Goal: Information Seeking & Learning: Understand process/instructions

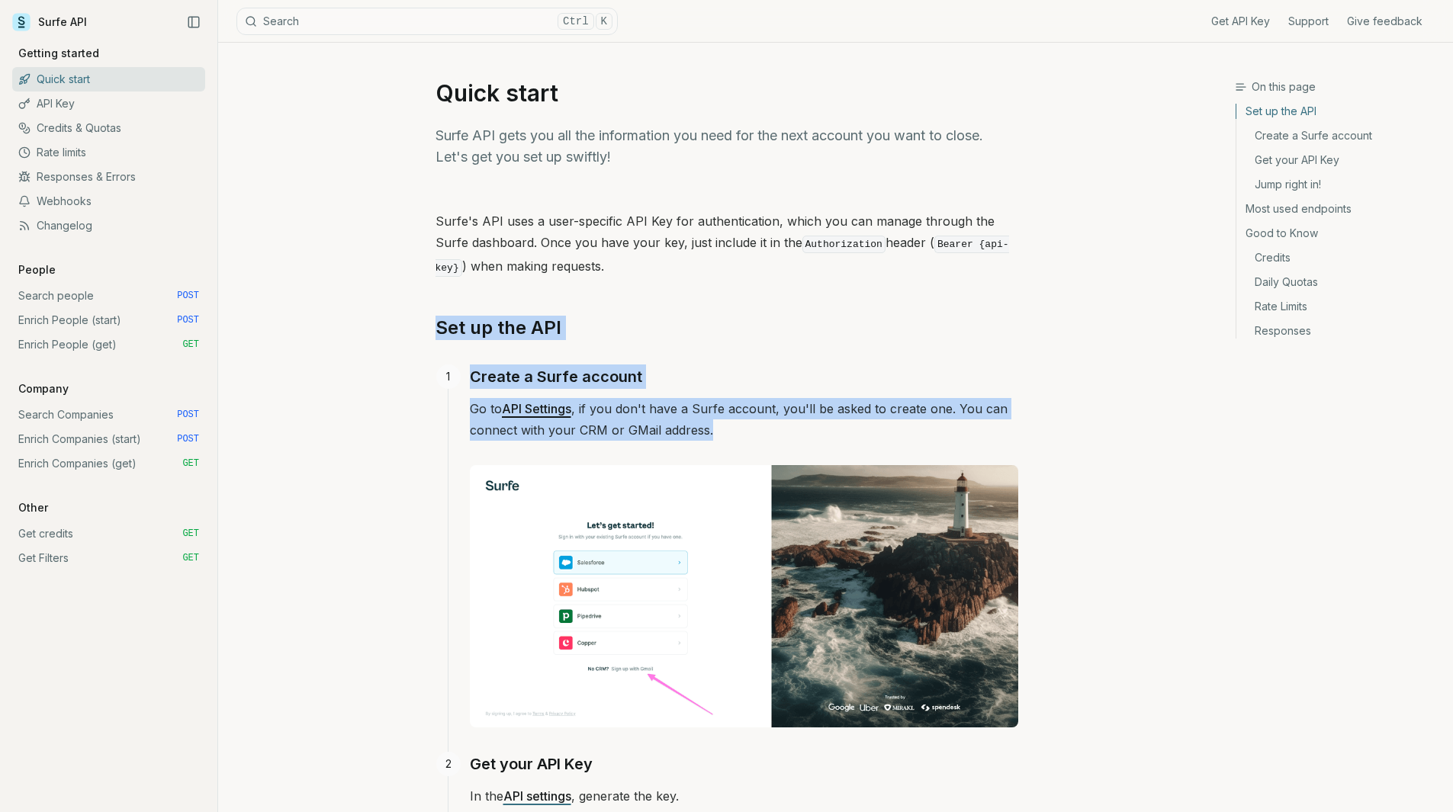
drag, startPoint x: 365, startPoint y: 318, endPoint x: 828, endPoint y: 418, distance: 473.7
click at [828, 418] on p "Go to API Settings , if you don't have a Surfe account, you'll be asked to crea…" at bounding box center [744, 419] width 548 height 43
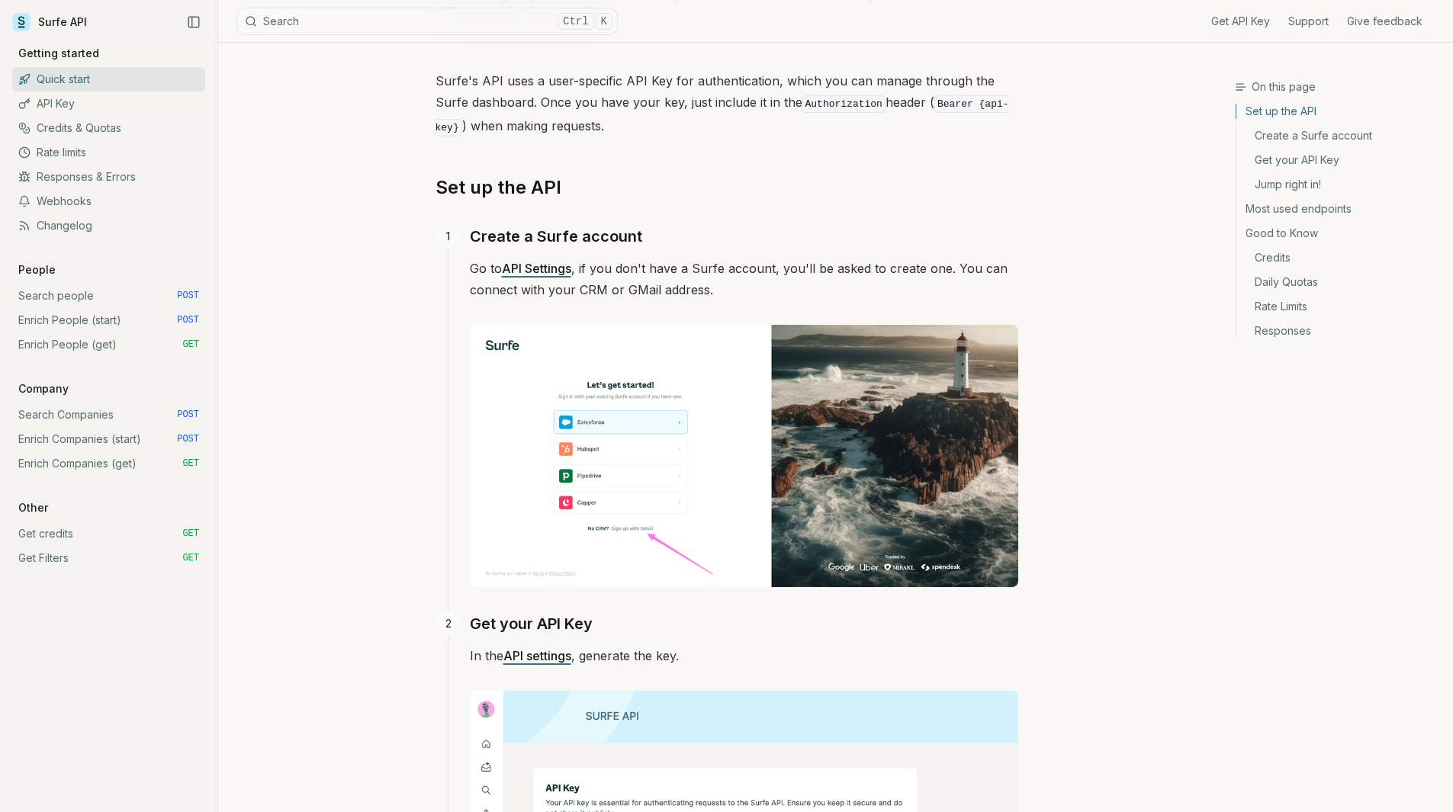
scroll to position [153, 0]
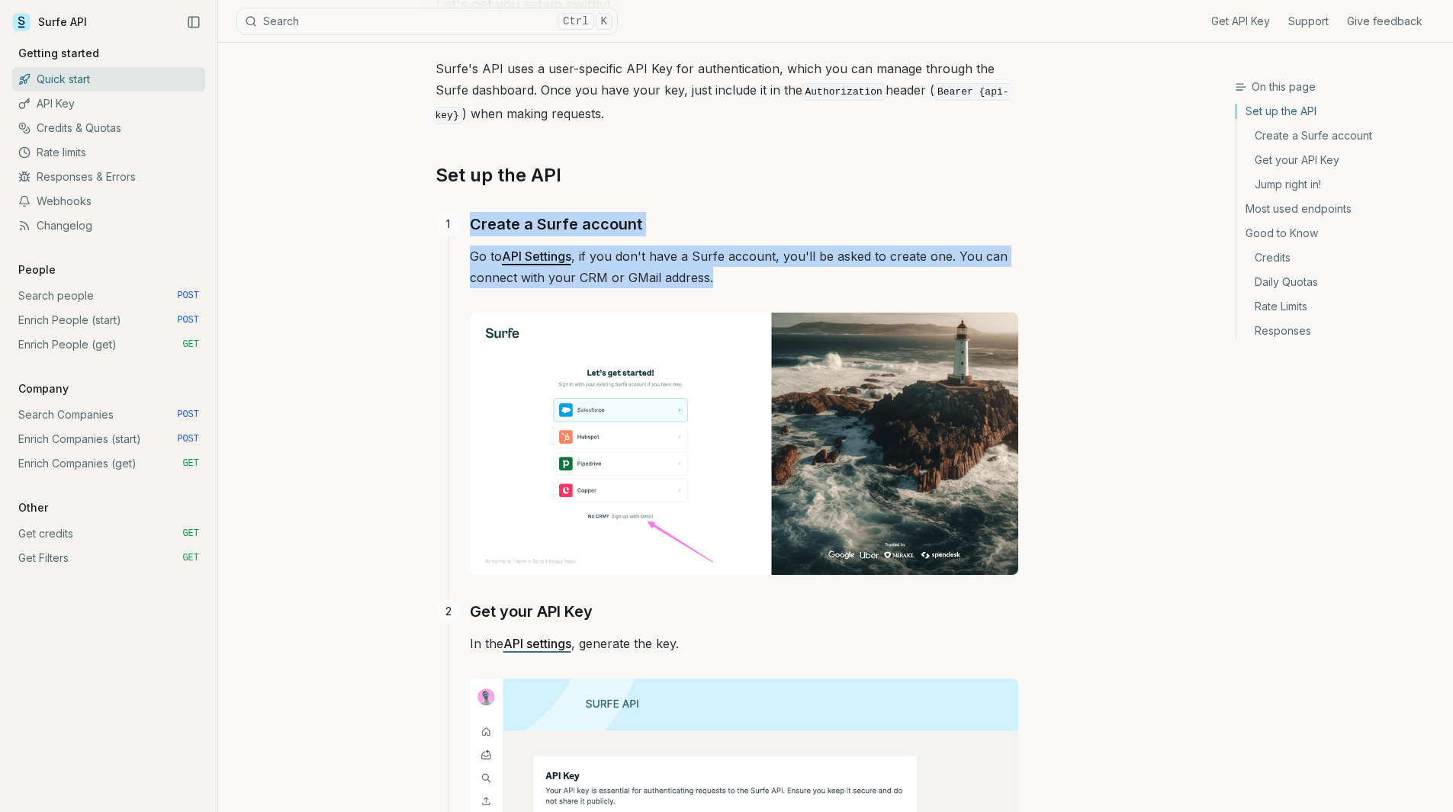
drag, startPoint x: 433, startPoint y: 188, endPoint x: 873, endPoint y: 272, distance: 448.8
click at [888, 274] on p "Go to API Settings , if you don't have a Surfe account, you'll be asked to crea…" at bounding box center [744, 267] width 548 height 43
click at [871, 272] on p "Go to API Settings , if you don't have a Surfe account, you'll be asked to crea…" at bounding box center [744, 267] width 548 height 43
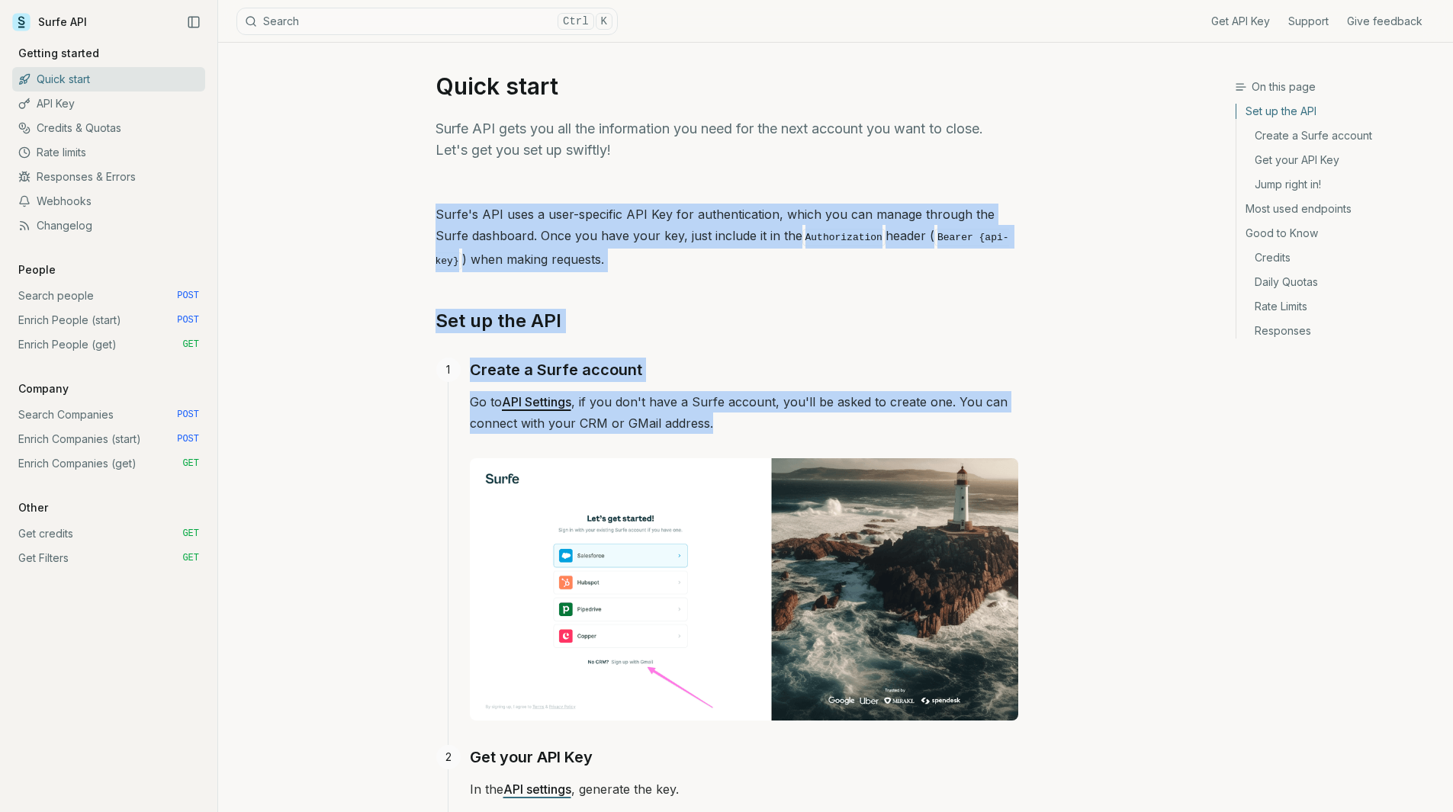
scroll to position [0, 0]
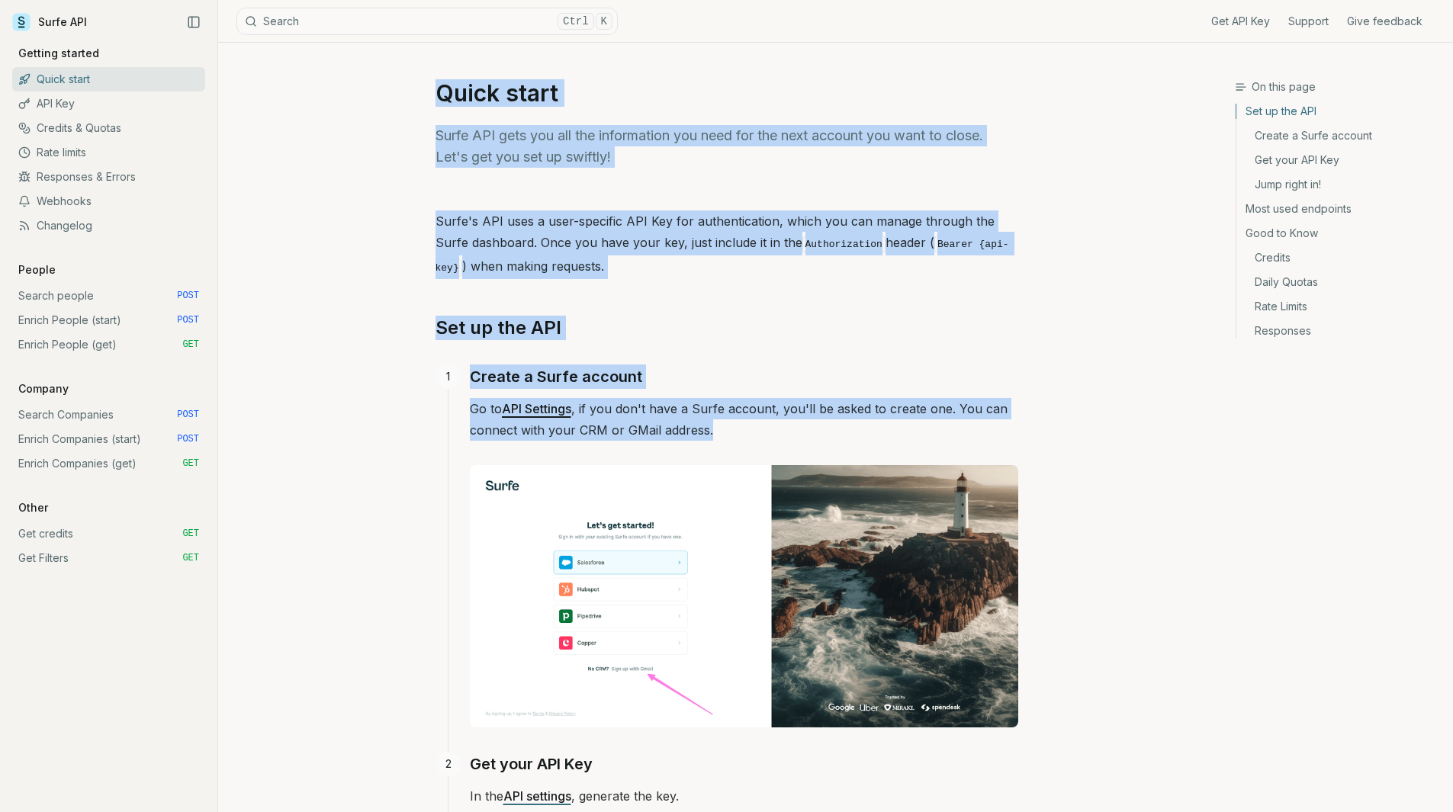
drag, startPoint x: 851, startPoint y: 275, endPoint x: 371, endPoint y: 70, distance: 521.5
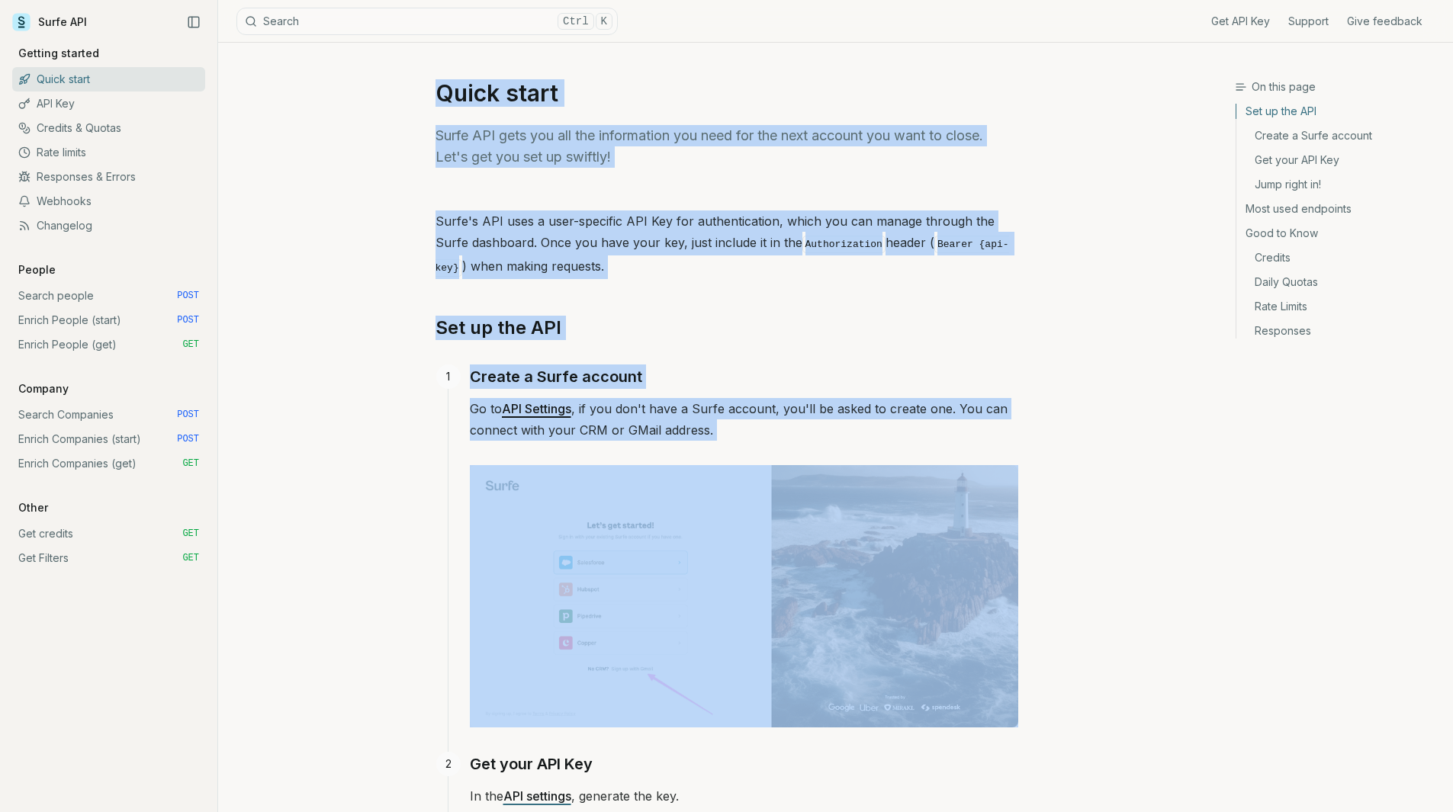
drag, startPoint x: 371, startPoint y: 70, endPoint x: 815, endPoint y: 429, distance: 570.6
click at [815, 429] on p "Go to API Settings , if you don't have a Surfe account, you'll be asked to crea…" at bounding box center [744, 419] width 548 height 43
drag, startPoint x: 815, startPoint y: 429, endPoint x: 331, endPoint y: 113, distance: 578.2
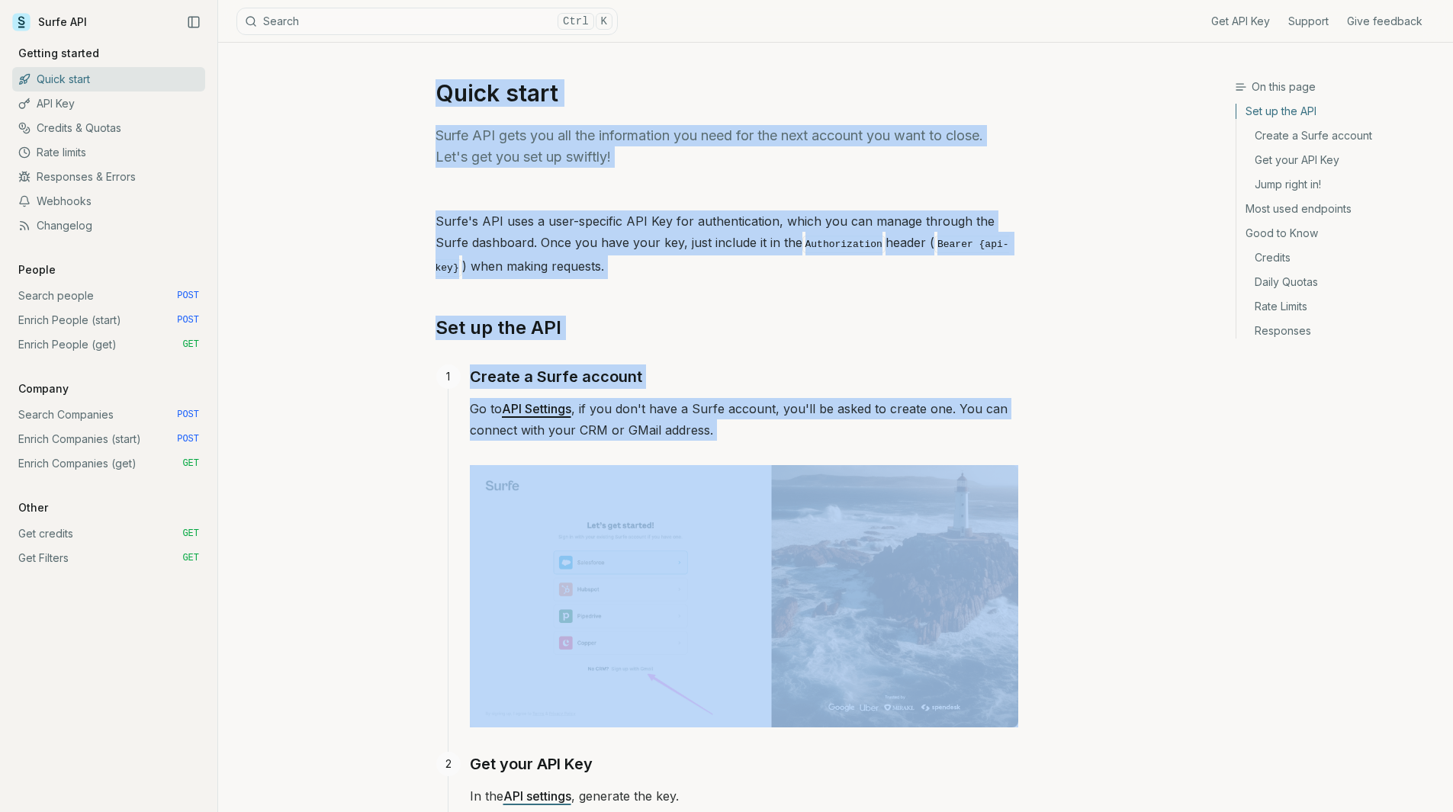
drag, startPoint x: 331, startPoint y: 113, endPoint x: 788, endPoint y: 416, distance: 548.6
click at [788, 416] on p "Go to API Settings , if you don't have a Surfe account, you'll be asked to crea…" at bounding box center [744, 419] width 548 height 43
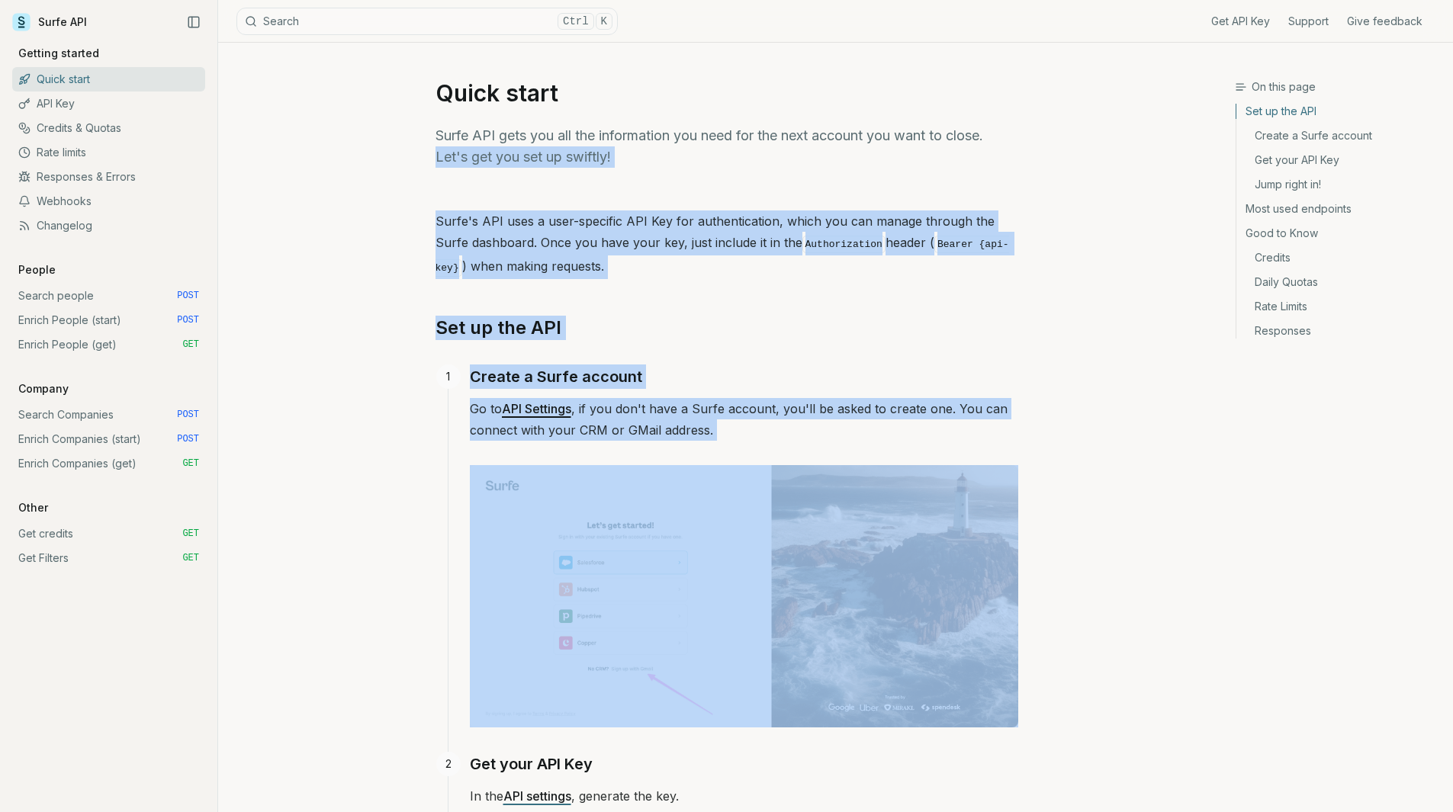
drag, startPoint x: 674, startPoint y: 365, endPoint x: 391, endPoint y: 143, distance: 359.7
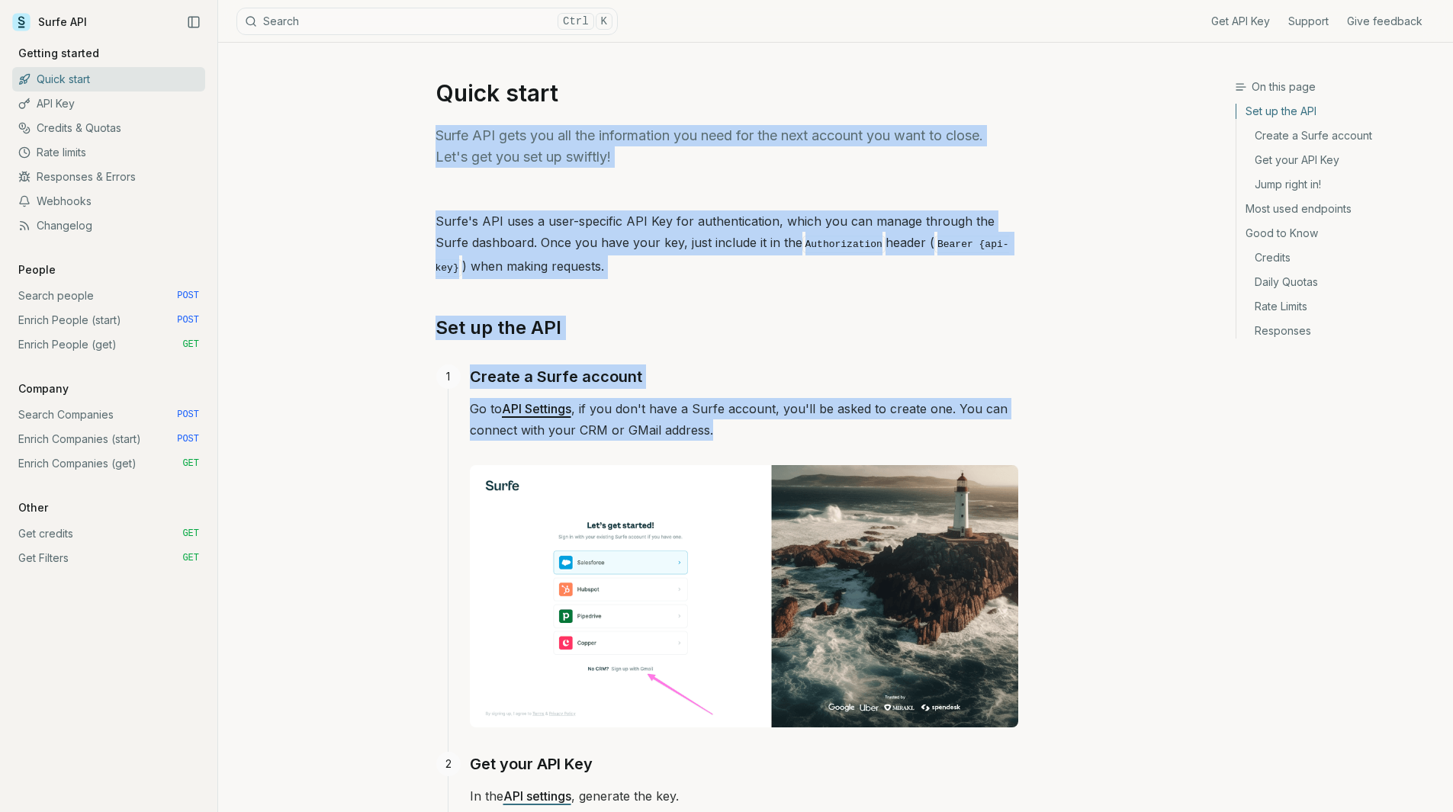
drag, startPoint x: 336, startPoint y: 121, endPoint x: 777, endPoint y: 423, distance: 534.9
click at [777, 423] on p "Go to API Settings , if you don't have a Surfe account, you'll be asked to crea…" at bounding box center [744, 419] width 548 height 43
drag, startPoint x: 572, startPoint y: 290, endPoint x: 361, endPoint y: 101, distance: 283.6
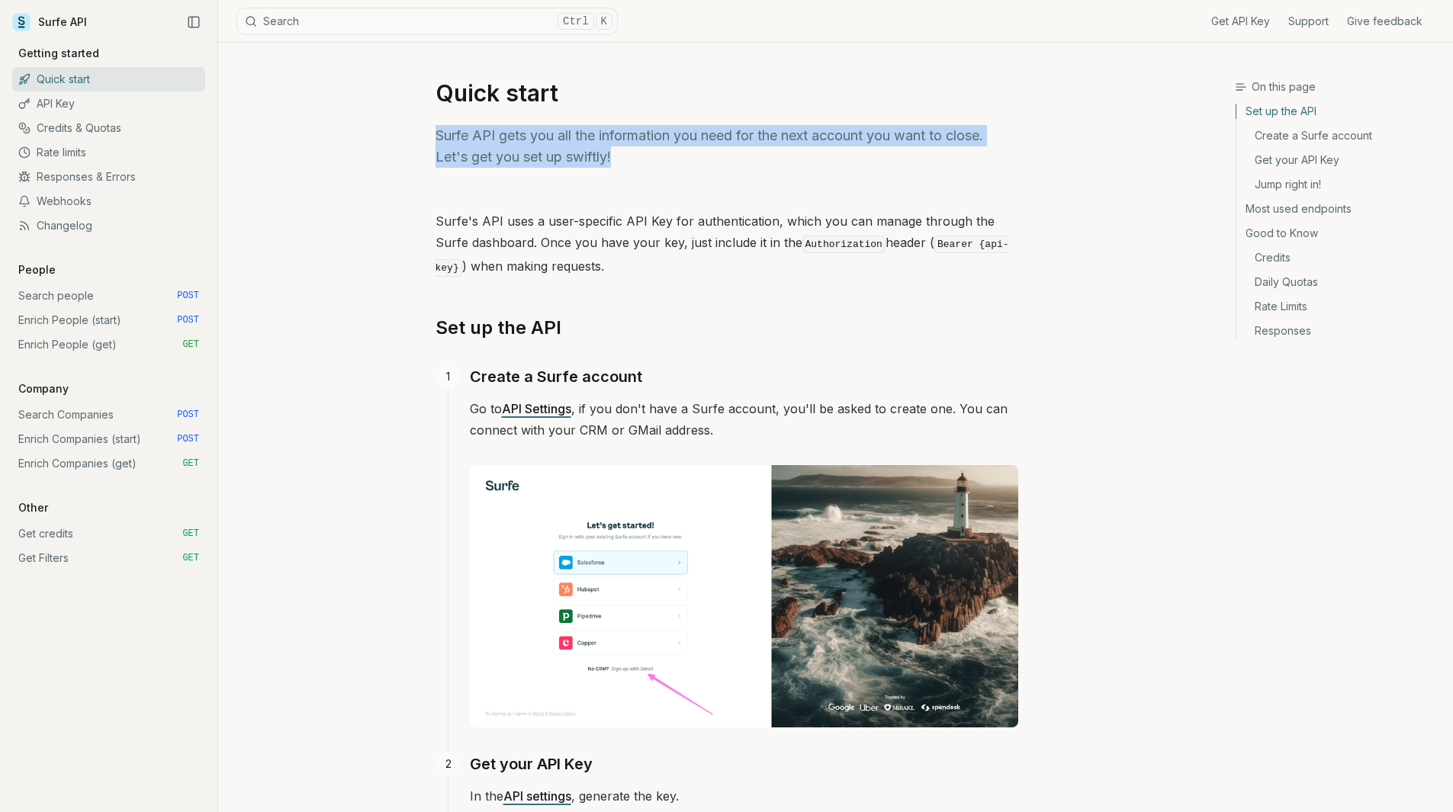
drag, startPoint x: 392, startPoint y: 136, endPoint x: 650, endPoint y: 152, distance: 258.3
click at [650, 152] on p "Surfe API gets you all the information you need for the next account you want t…" at bounding box center [727, 146] width 583 height 43
drag, startPoint x: 650, startPoint y: 152, endPoint x: 379, endPoint y: 130, distance: 271.7
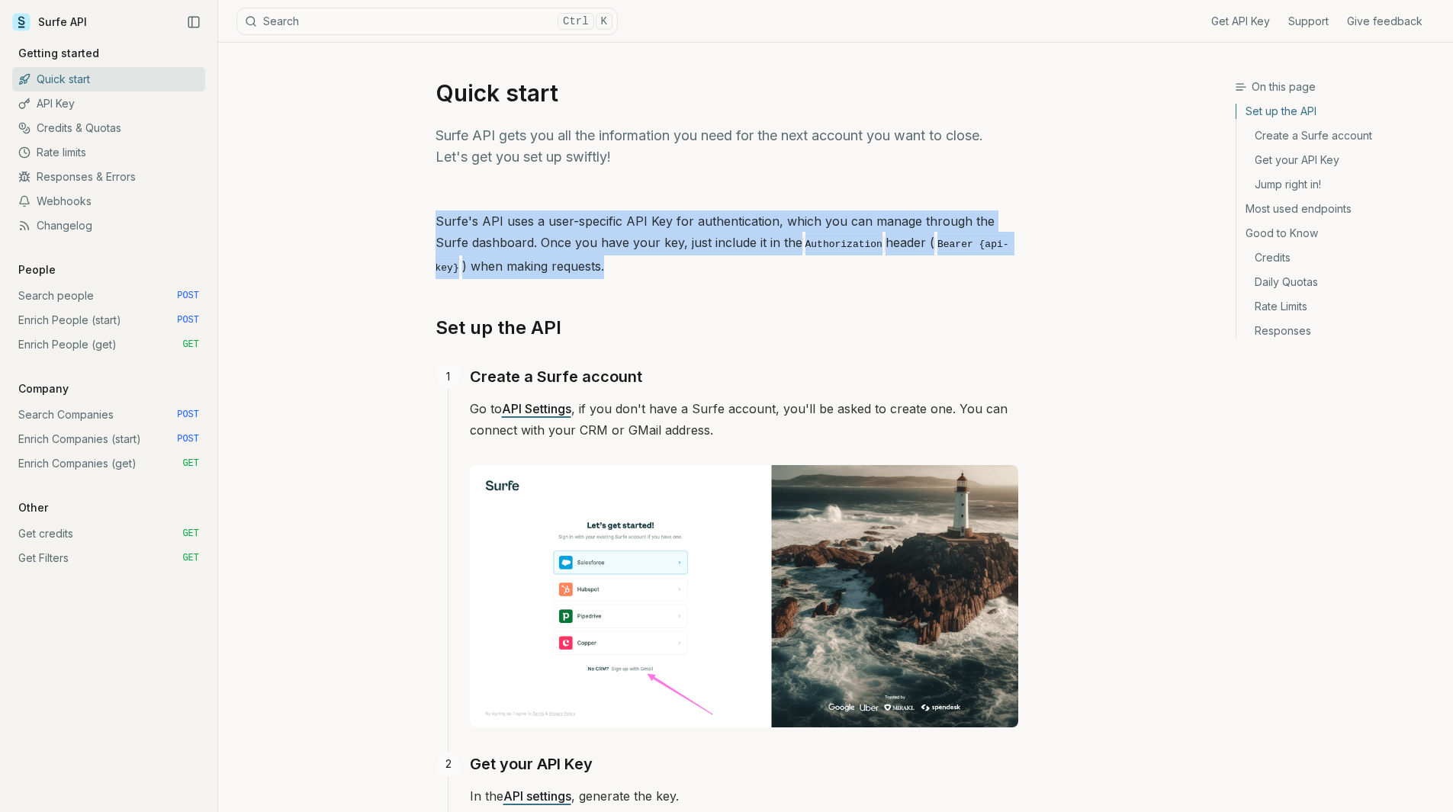
drag, startPoint x: 427, startPoint y: 212, endPoint x: 676, endPoint y: 270, distance: 255.3
click at [676, 270] on p "Surfe's API uses a user-specific API Key for authentication, which you can mana…" at bounding box center [727, 245] width 583 height 69
drag, startPoint x: 676, startPoint y: 270, endPoint x: 374, endPoint y: 207, distance: 308.5
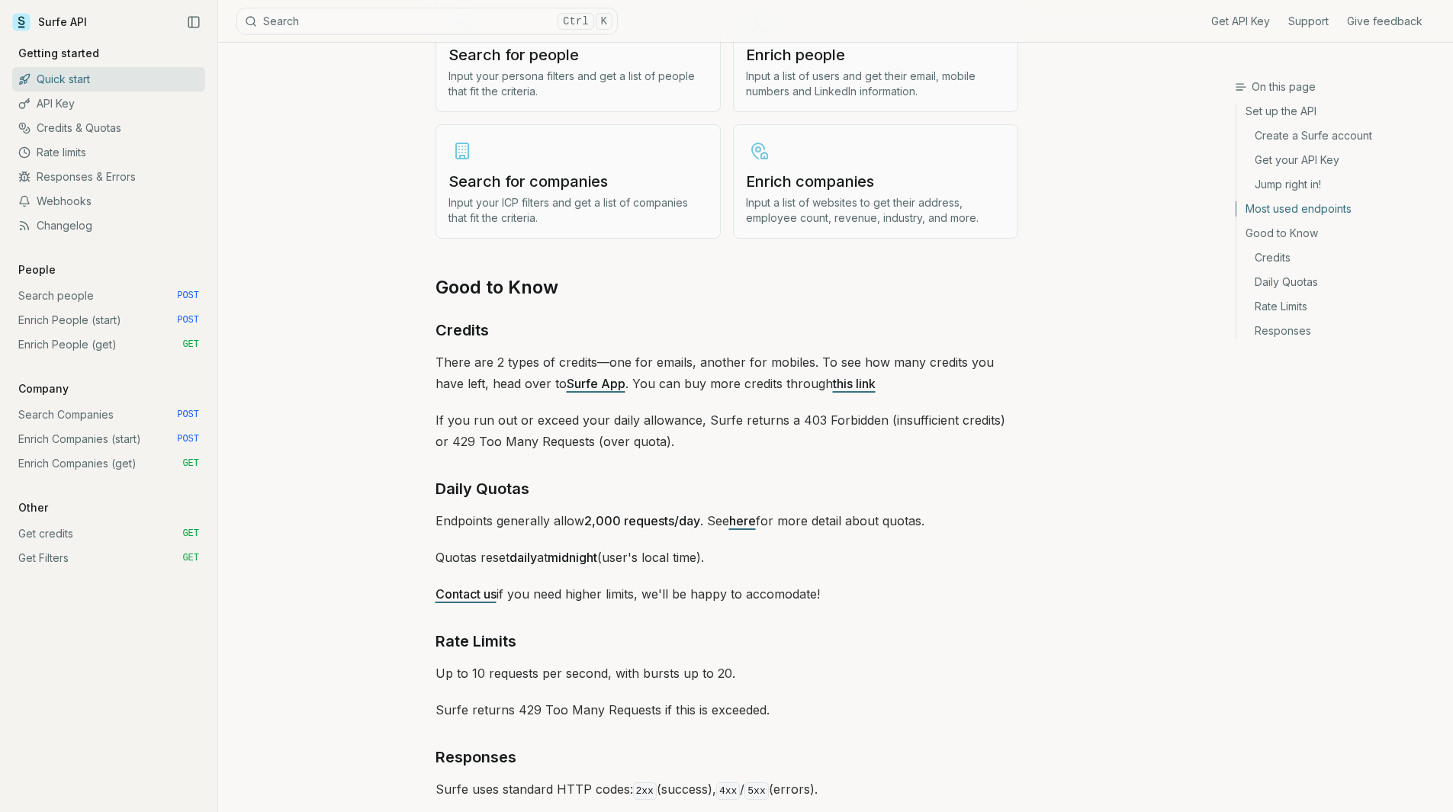
scroll to position [2069, 0]
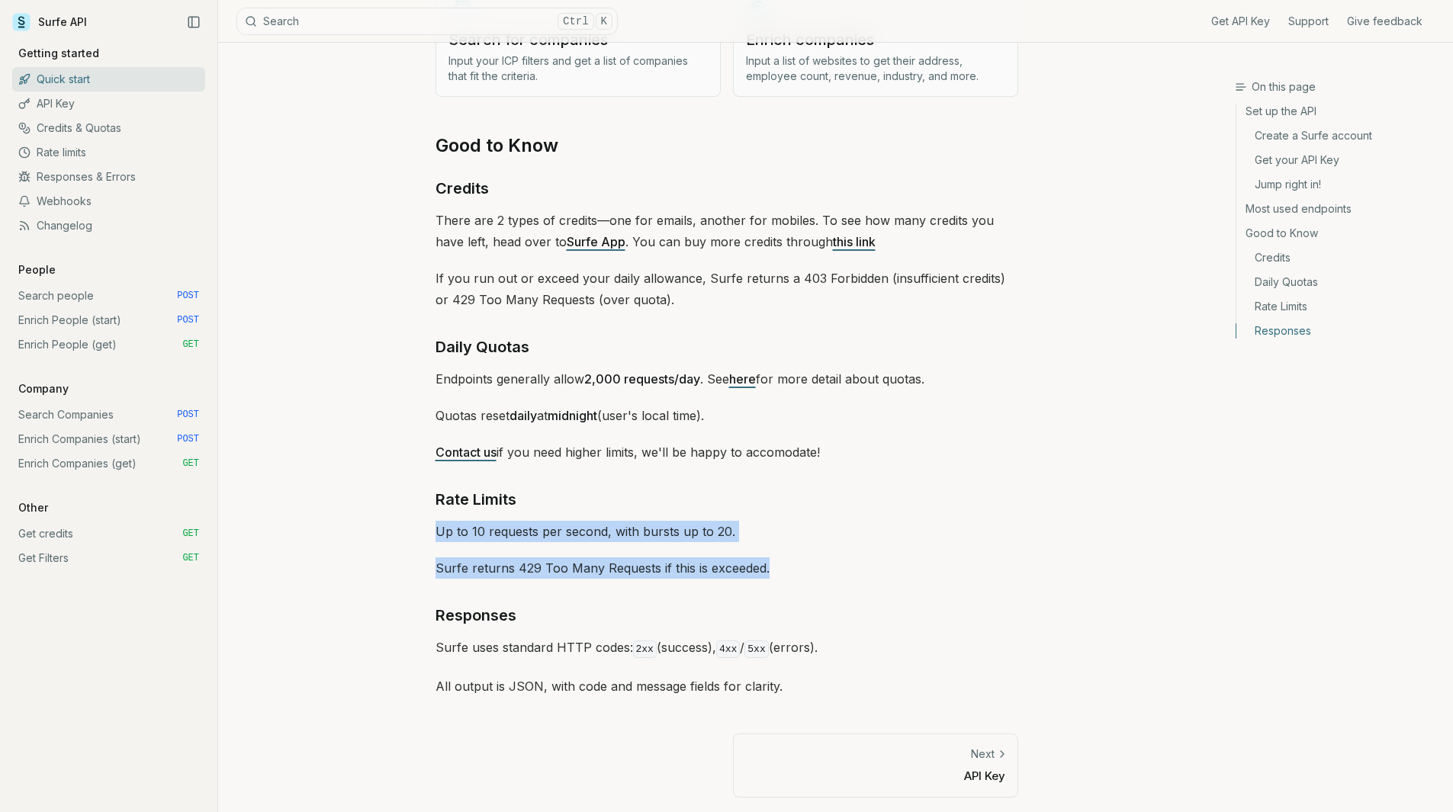
drag, startPoint x: 426, startPoint y: 526, endPoint x: 851, endPoint y: 568, distance: 427.8
click at [851, 568] on p "Surfe returns 429 Too Many Requests if this is exceeded." at bounding box center [727, 568] width 583 height 21
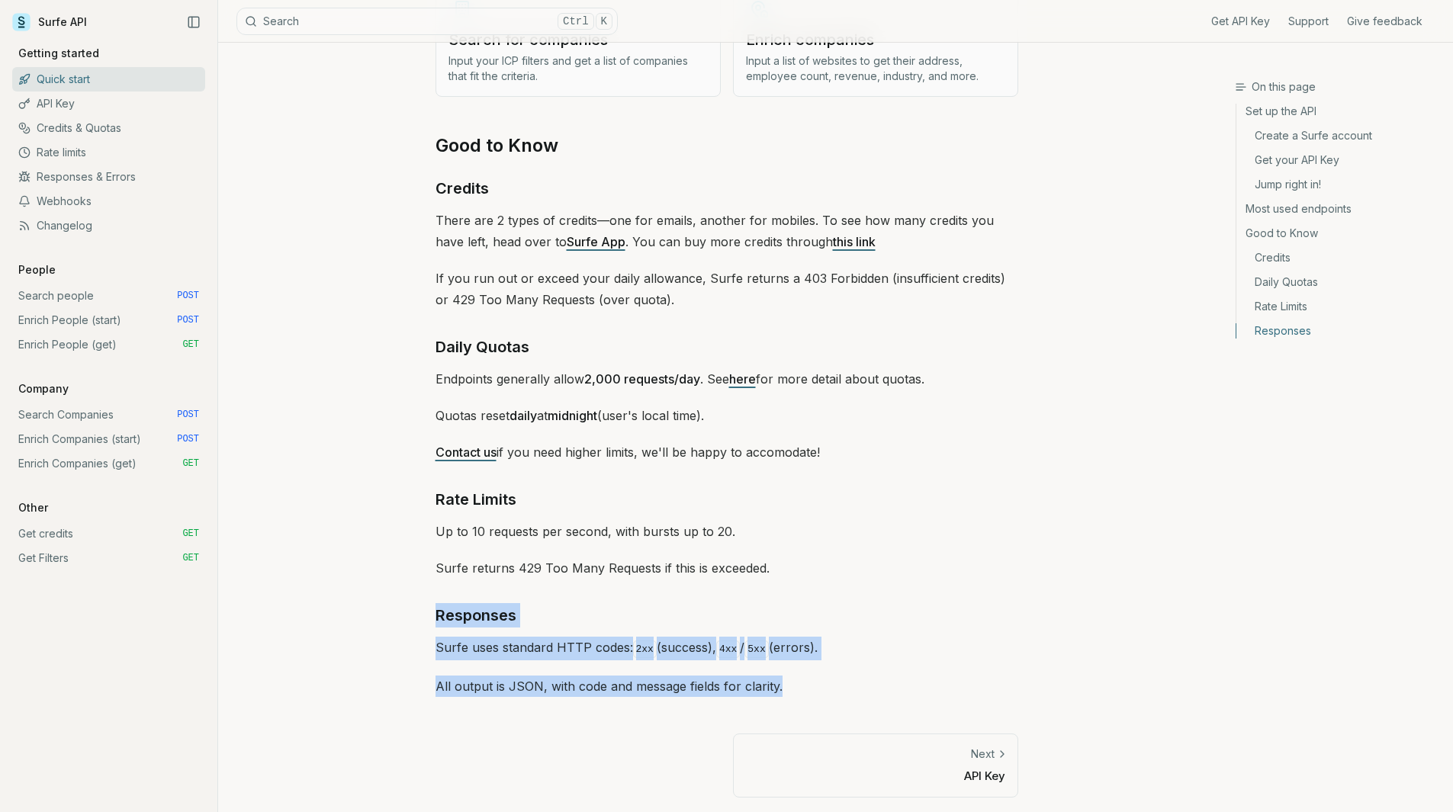
drag, startPoint x: 414, startPoint y: 618, endPoint x: 823, endPoint y: 697, distance: 416.5
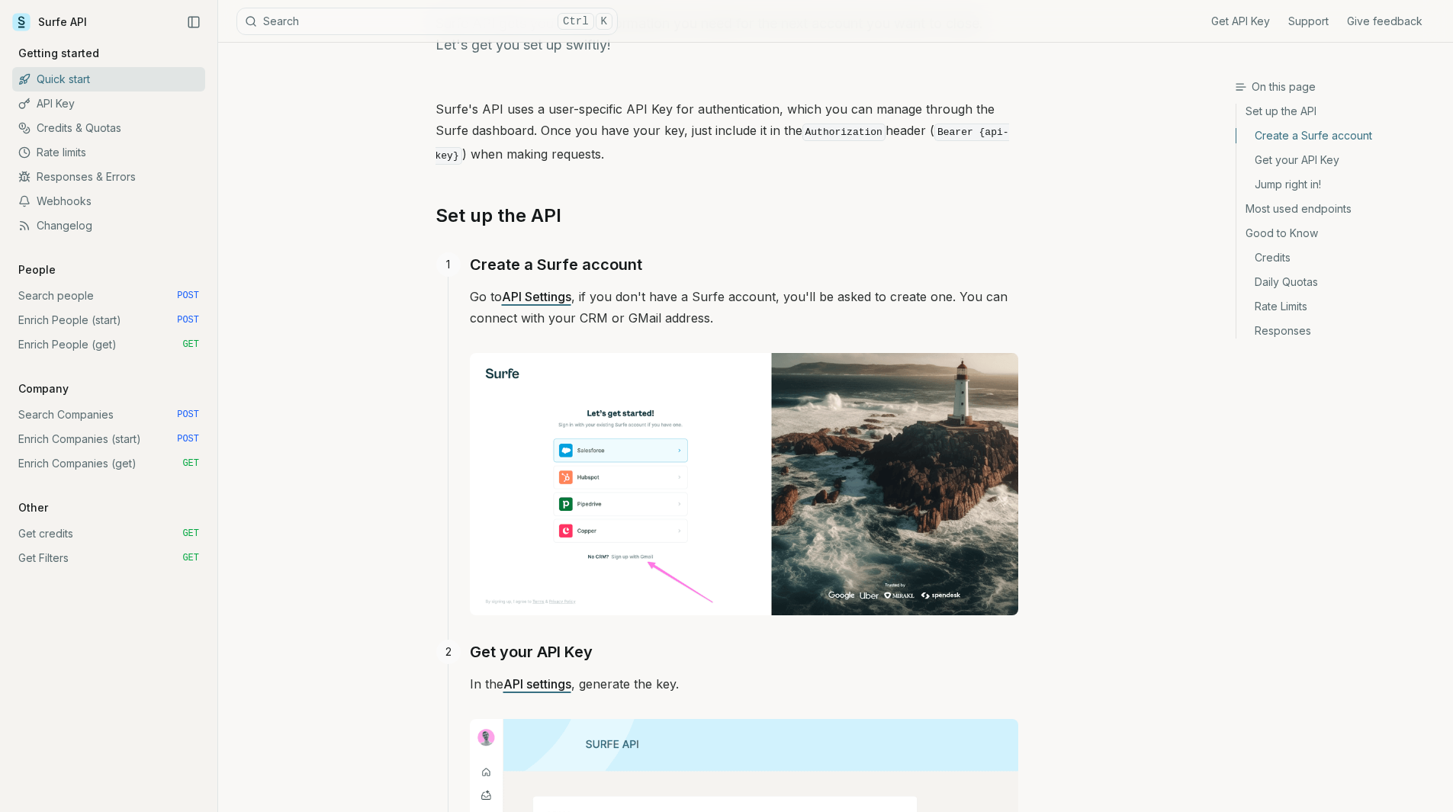
scroll to position [0, 0]
